Goal: Task Accomplishment & Management: Use online tool/utility

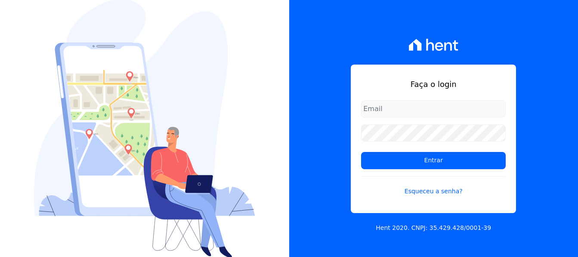
click at [403, 104] on input "email" at bounding box center [433, 108] width 145 height 17
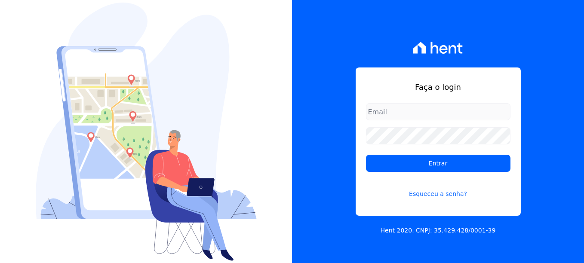
type input "silmara.freire@twtgrupo.com"
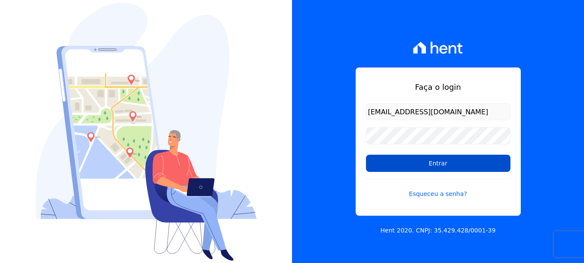
click at [438, 163] on input "Entrar" at bounding box center [438, 163] width 145 height 17
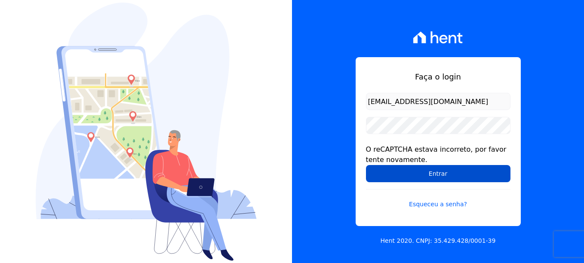
click at [432, 178] on input "Entrar" at bounding box center [438, 173] width 145 height 17
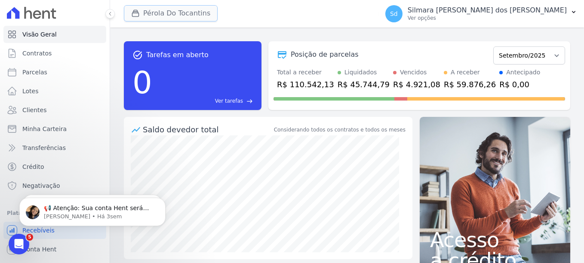
click at [198, 11] on button "Pérola Do Tocantins" at bounding box center [171, 13] width 94 height 16
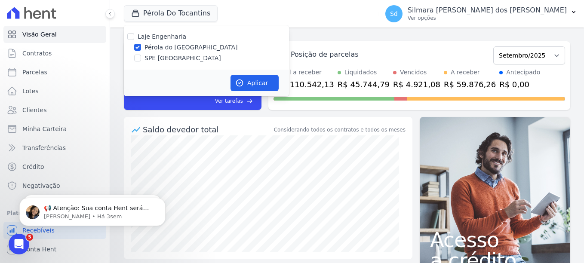
click at [298, 10] on div "Pérola Do Tocantins Laje Engenharia Pérola do [GEOGRAPHIC_DATA] SPE [GEOGRAPHIC…" at bounding box center [249, 14] width 251 height 28
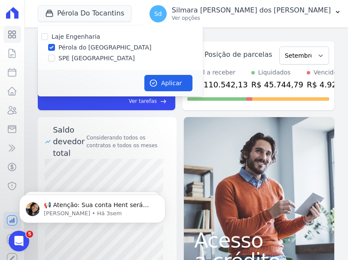
click at [315, 34] on div "task_alt Tarefas em aberto 0 Ver tarefas east Posição de parcelas Maio/2022 Jun…" at bounding box center [186, 144] width 324 height 232
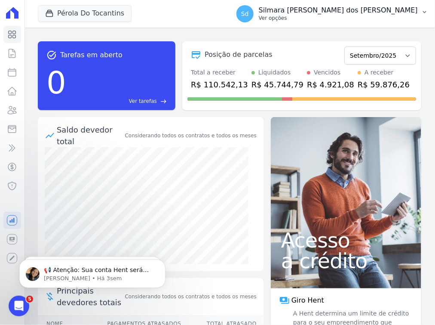
click at [422, 16] on button "Sd [PERSON_NAME] [PERSON_NAME] dos [PERSON_NAME] Ver opções" at bounding box center [333, 14] width 206 height 24
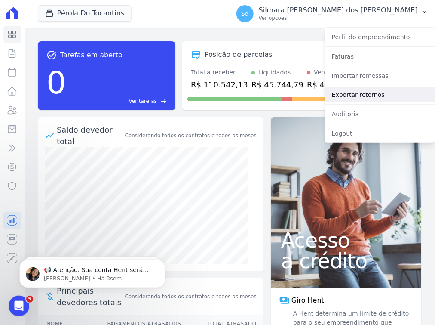
click at [382, 97] on link "Exportar retornos" at bounding box center [380, 94] width 110 height 15
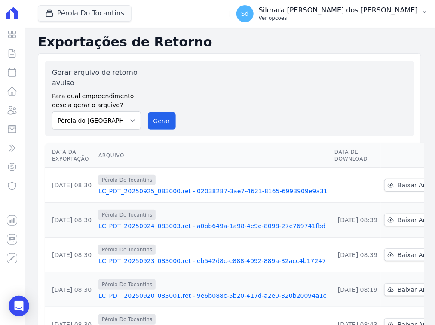
click at [392, 14] on p "Silmara [PERSON_NAME] dos [PERSON_NAME]" at bounding box center [338, 10] width 159 height 9
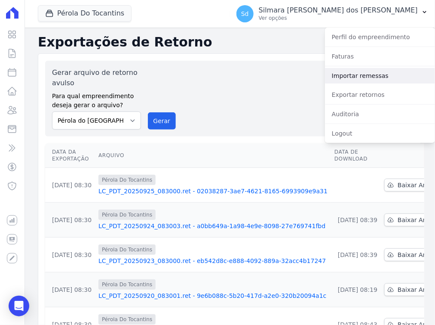
click at [360, 77] on link "Importar remessas" at bounding box center [380, 75] width 110 height 15
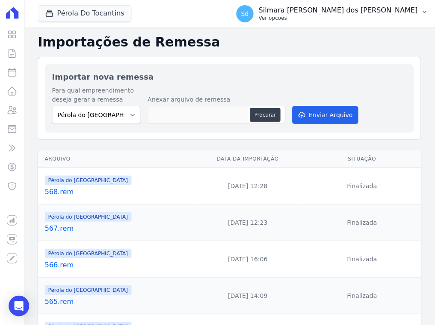
click at [357, 3] on button "Sd [PERSON_NAME] [PERSON_NAME] dos [PERSON_NAME] Ver opções" at bounding box center [333, 14] width 206 height 24
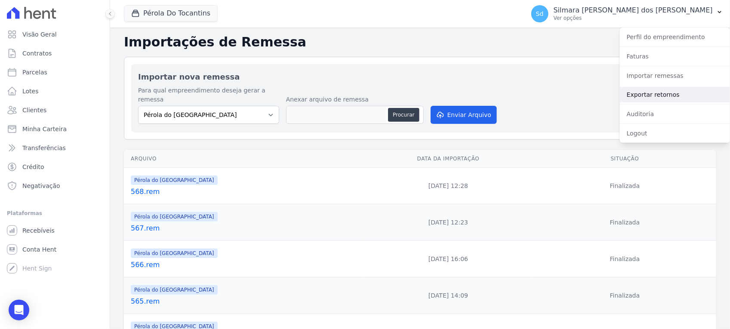
click at [584, 93] on link "Exportar retornos" at bounding box center [675, 94] width 110 height 15
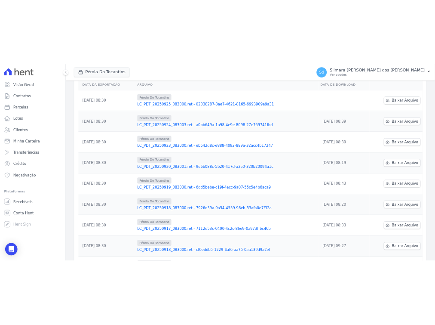
scroll to position [108, 0]
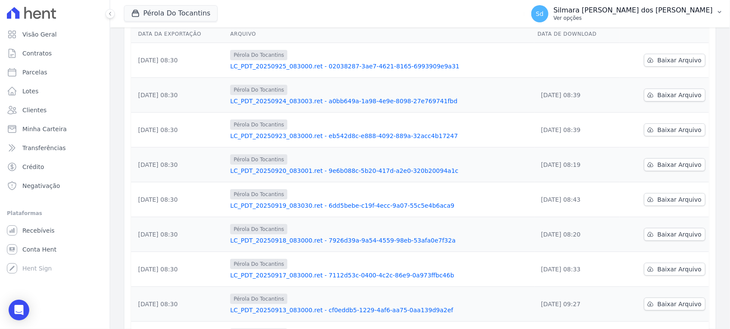
click at [584, 7] on p "Silmara [PERSON_NAME] dos [PERSON_NAME]" at bounding box center [633, 10] width 159 height 9
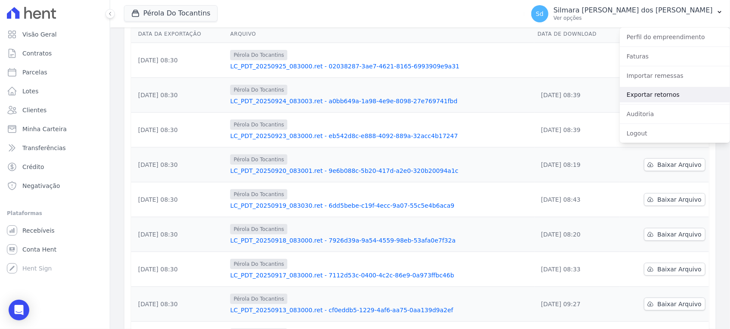
click at [584, 93] on link "Exportar retornos" at bounding box center [675, 94] width 110 height 15
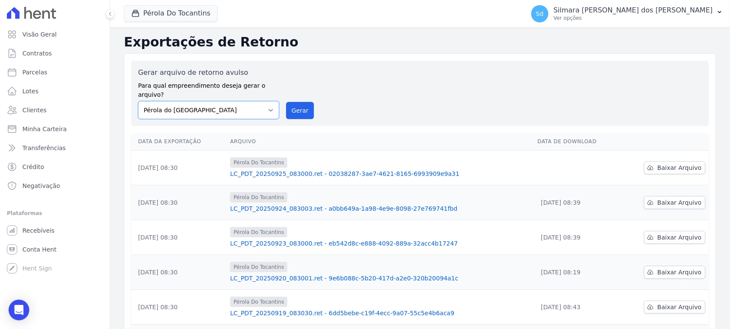
click at [270, 103] on select "Pérola do Tocantins SPE Montenegro" at bounding box center [208, 110] width 141 height 18
select select "168bdd06-a3dd-4988-b5a9-b0a7c7bf8968"
click at [138, 101] on select "Pérola do Tocantins SPE Montenegro" at bounding box center [208, 110] width 141 height 18
click at [293, 102] on button "Gerar" at bounding box center [300, 110] width 28 height 17
click at [584, 11] on p "Silmara [PERSON_NAME] dos [PERSON_NAME]" at bounding box center [633, 10] width 159 height 9
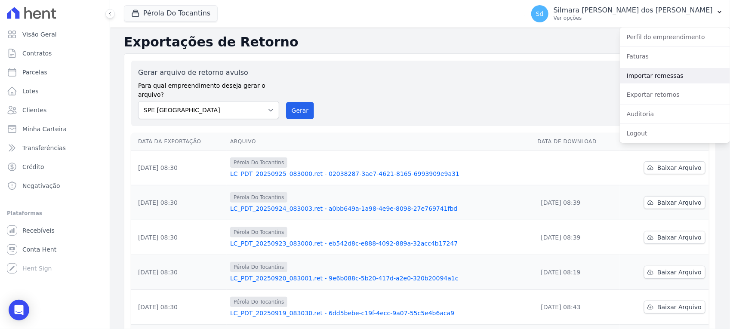
click at [584, 72] on link "Importar remessas" at bounding box center [675, 75] width 110 height 15
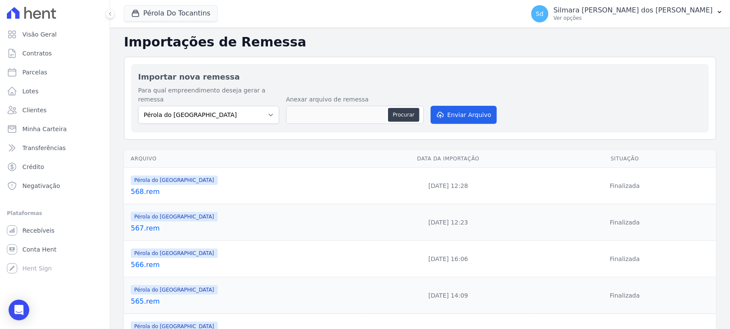
click at [143, 260] on link "566.rem" at bounding box center [245, 265] width 229 height 10
click at [134, 187] on link "568.rem" at bounding box center [245, 192] width 229 height 10
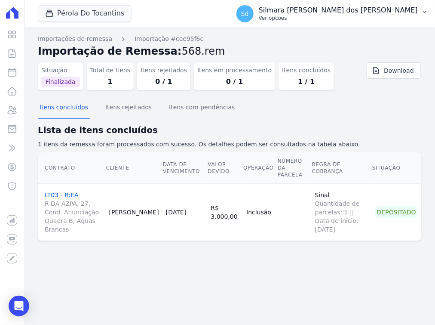
click at [380, 17] on p "Ver opções" at bounding box center [338, 18] width 159 height 7
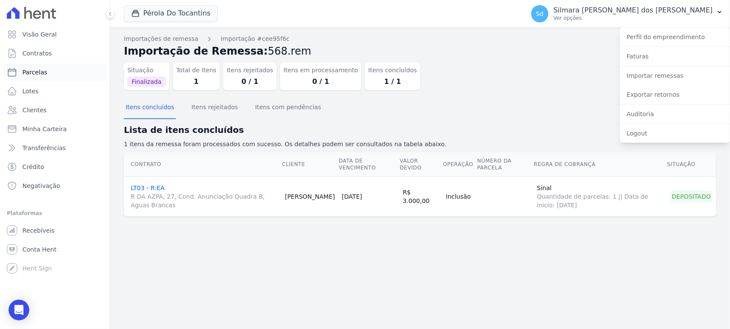
click at [55, 73] on link "Parcelas" at bounding box center [54, 72] width 103 height 17
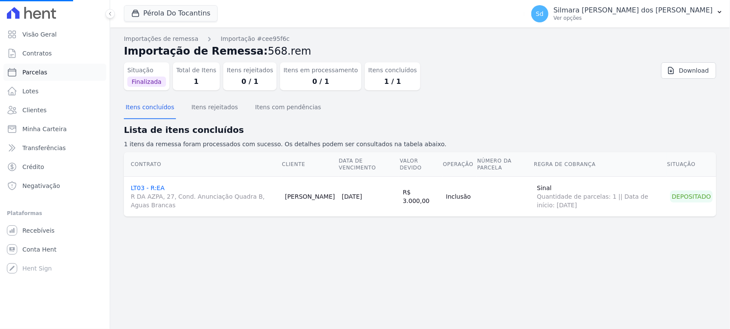
select select
